Goal: Find specific page/section: Find specific page/section

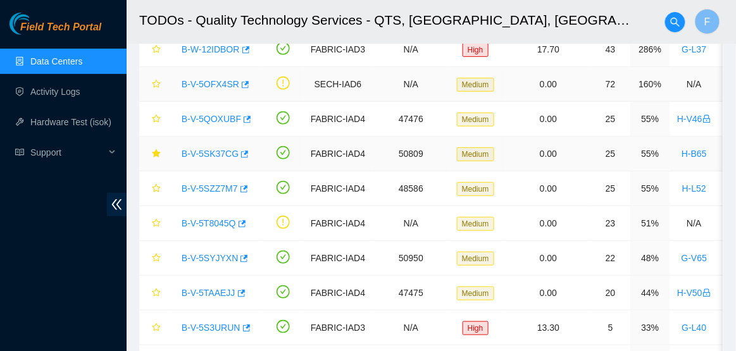
scroll to position [120, 0]
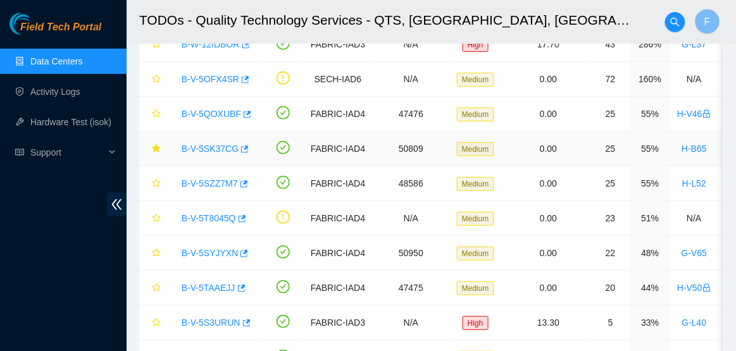
click at [210, 148] on link "B-V-5SK37CG" at bounding box center [210, 149] width 57 height 10
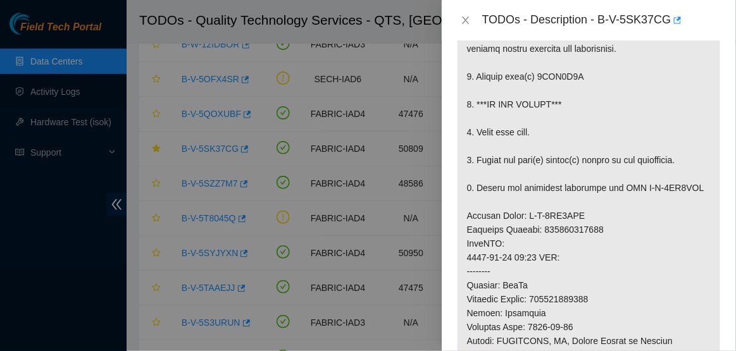
scroll to position [10, 0]
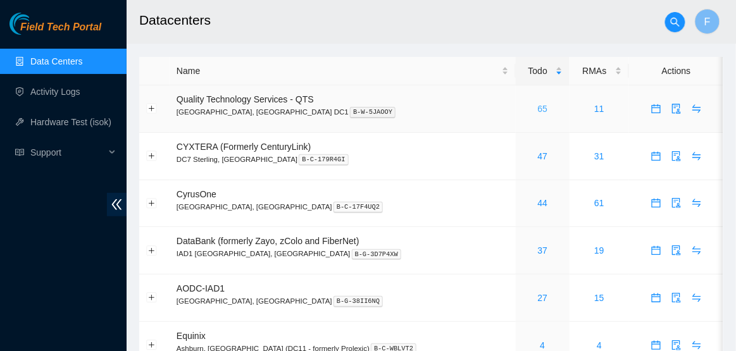
click at [538, 111] on link "65" at bounding box center [543, 109] width 10 height 10
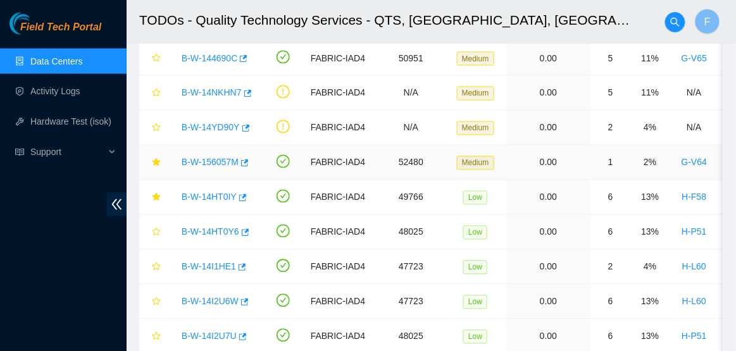
click at [214, 163] on link "B-W-156057M" at bounding box center [210, 163] width 57 height 10
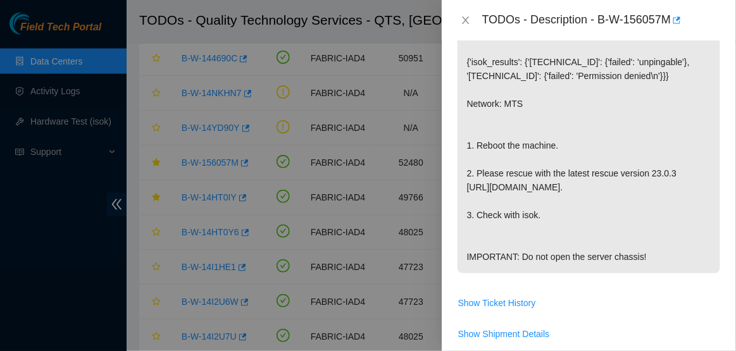
scroll to position [217, 0]
click at [463, 23] on icon "close" at bounding box center [465, 20] width 7 height 8
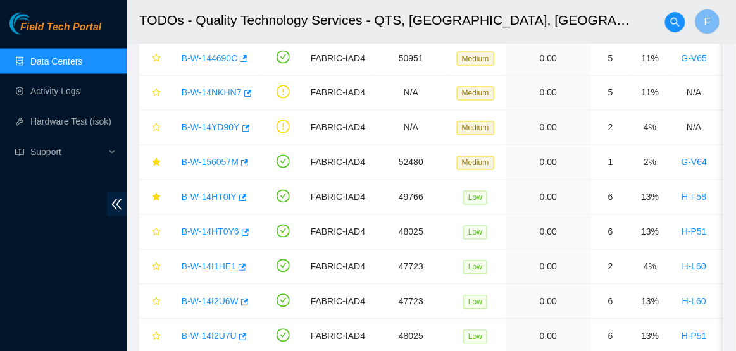
scroll to position [258, 0]
